Goal: Find specific page/section: Find specific page/section

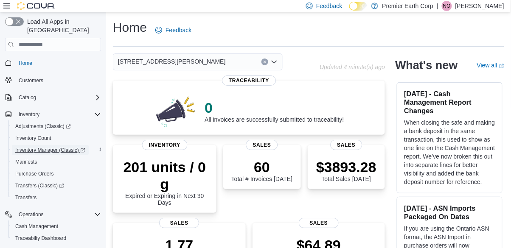
click at [68, 147] on span "Inventory Manager (Classic)" at bounding box center [50, 150] width 70 height 7
